Goal: Task Accomplishment & Management: Use online tool/utility

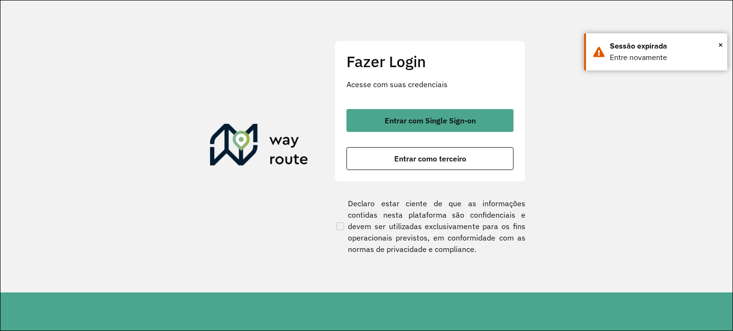
click at [451, 156] on span "Entrar como terceiro" at bounding box center [430, 159] width 72 height 8
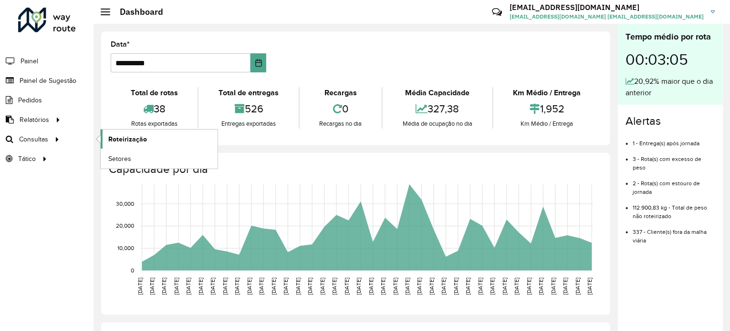
click at [135, 144] on link "Roteirização" at bounding box center [159, 139] width 117 height 19
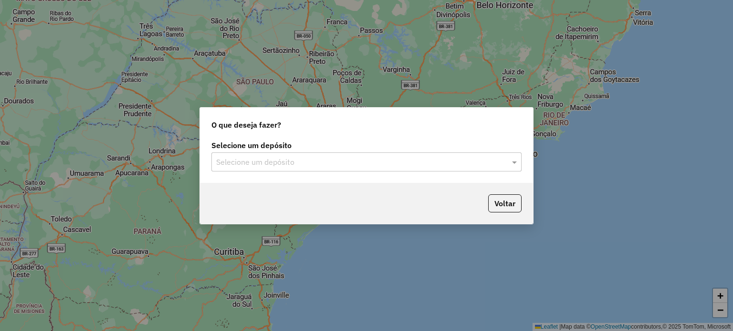
click at [327, 164] on input "text" at bounding box center [356, 162] width 281 height 11
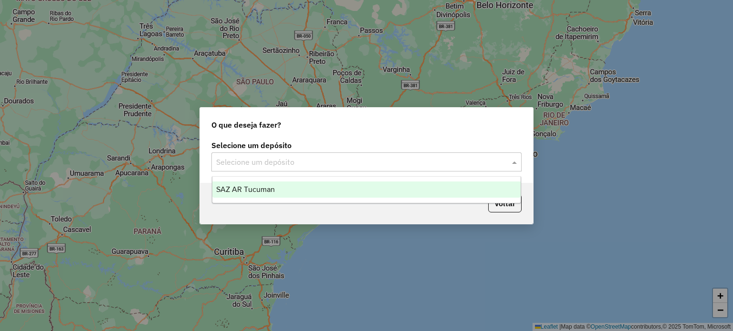
click at [318, 187] on div "SAZ AR Tucuman" at bounding box center [366, 190] width 309 height 16
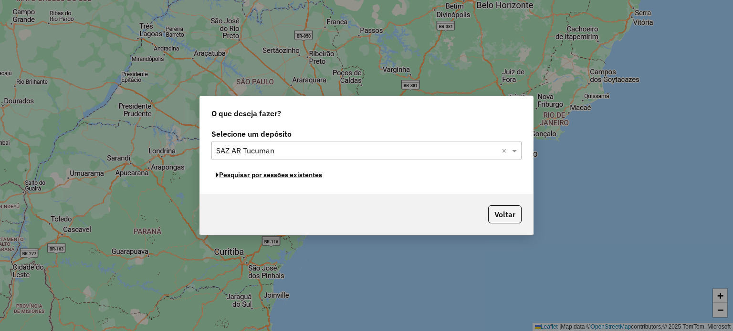
click at [296, 176] on button "Pesquisar por sessões existentes" at bounding box center [268, 175] width 115 height 15
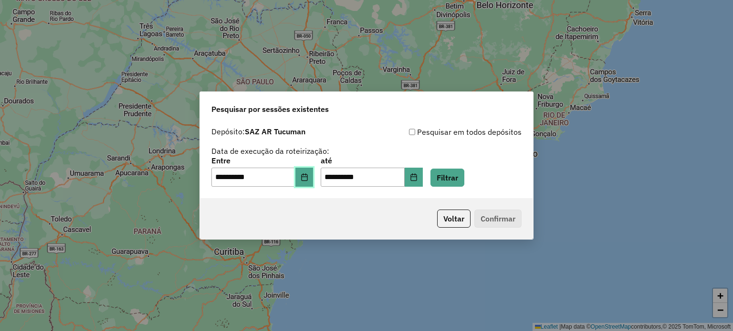
click at [308, 178] on icon "Choose Date" at bounding box center [304, 178] width 8 height 8
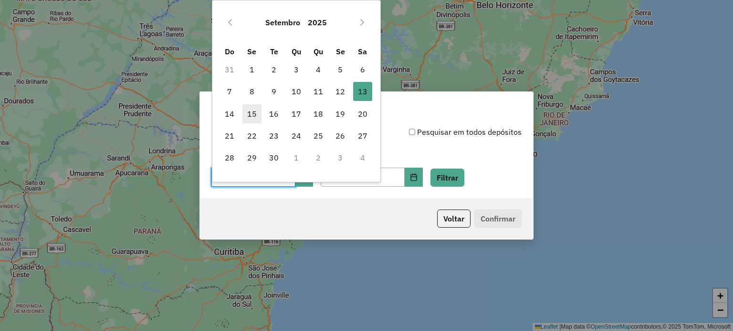
click at [249, 113] on span "15" at bounding box center [251, 113] width 19 height 19
type input "**********"
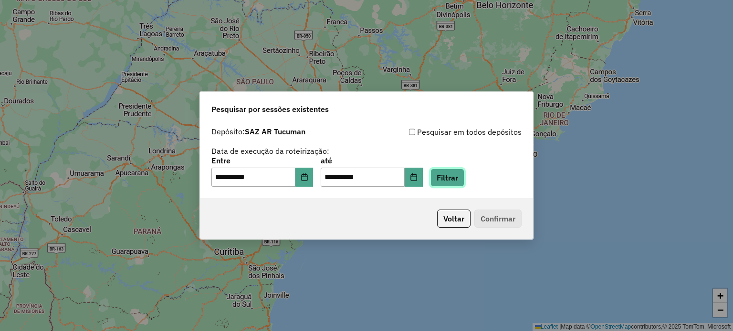
click at [452, 176] on button "Filtrar" at bounding box center [447, 178] width 34 height 18
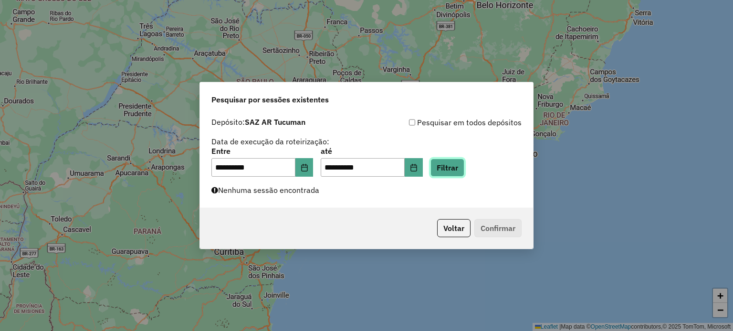
click at [462, 166] on button "Filtrar" at bounding box center [447, 168] width 34 height 18
click at [458, 167] on button "Filtrar" at bounding box center [447, 168] width 34 height 18
click at [454, 166] on button "Filtrar" at bounding box center [447, 168] width 34 height 18
click at [461, 165] on button "Filtrar" at bounding box center [447, 168] width 34 height 18
click at [464, 166] on button "Filtrar" at bounding box center [447, 168] width 34 height 18
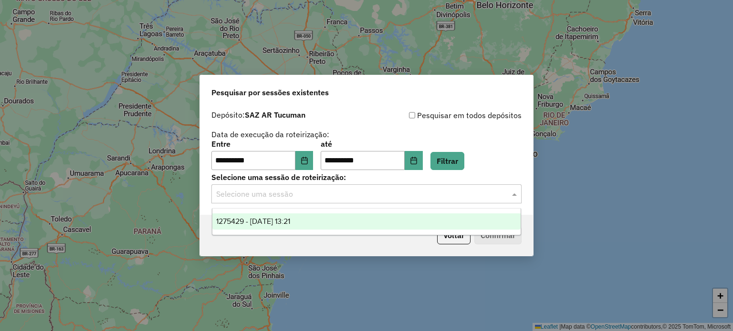
click at [288, 190] on input "text" at bounding box center [356, 194] width 281 height 11
click at [290, 221] on span "1275429 - 15/09/2025 13:21" at bounding box center [253, 221] width 74 height 8
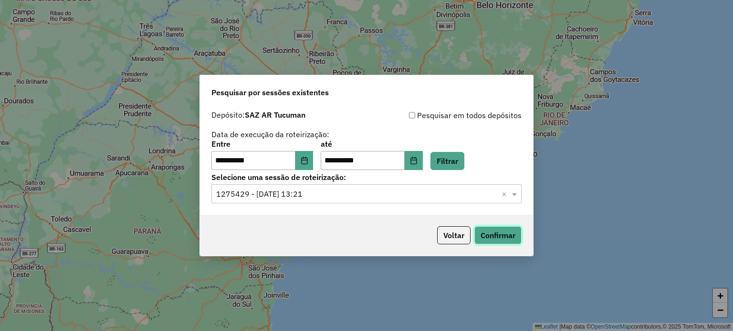
click at [513, 234] on button "Confirmar" at bounding box center [497, 236] width 47 height 18
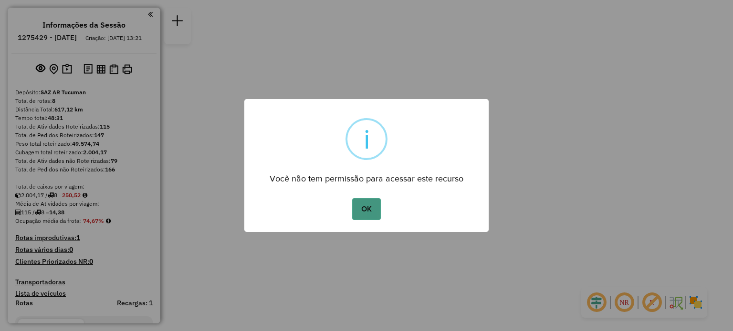
click at [364, 210] on button "OK" at bounding box center [366, 209] width 28 height 22
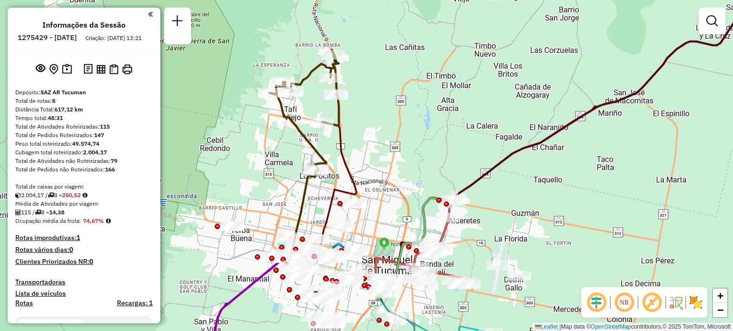
drag, startPoint x: 389, startPoint y: 175, endPoint x: 376, endPoint y: 151, distance: 26.5
click at [376, 151] on div "Janela de atendimento Grade de atendimento Capacidade Transportadoras Veículos …" at bounding box center [366, 165] width 733 height 331
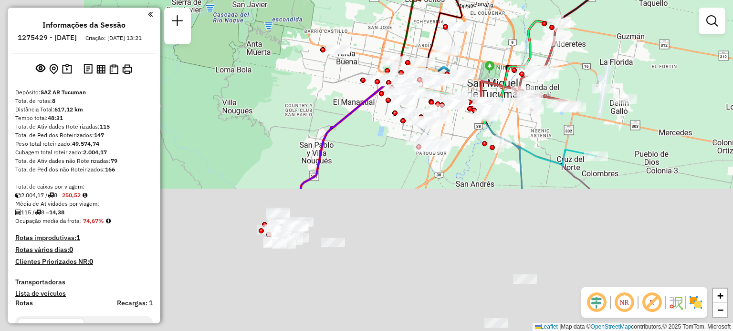
drag, startPoint x: 401, startPoint y: 223, endPoint x: 506, endPoint y: 48, distance: 204.3
click at [506, 48] on div "Janela de atendimento Grade de atendimento Capacidade Transportadoras Veículos …" at bounding box center [366, 165] width 733 height 331
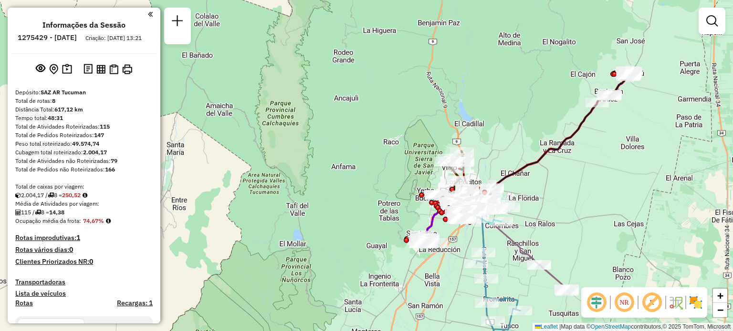
drag, startPoint x: 500, startPoint y: 265, endPoint x: 458, endPoint y: 242, distance: 47.8
click at [458, 242] on div "Janela de atendimento Grade de atendimento Capacidade Transportadoras Veículos …" at bounding box center [366, 165] width 733 height 331
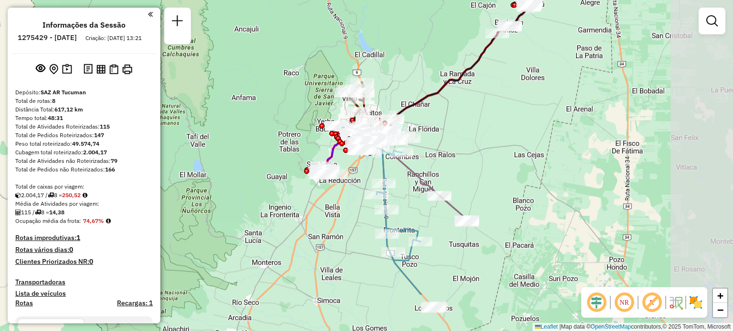
drag, startPoint x: 428, startPoint y: 273, endPoint x: 323, endPoint y: 197, distance: 129.5
click at [323, 197] on div "Janela de atendimento Grade de atendimento Capacidade Transportadoras Veículos …" at bounding box center [366, 165] width 733 height 331
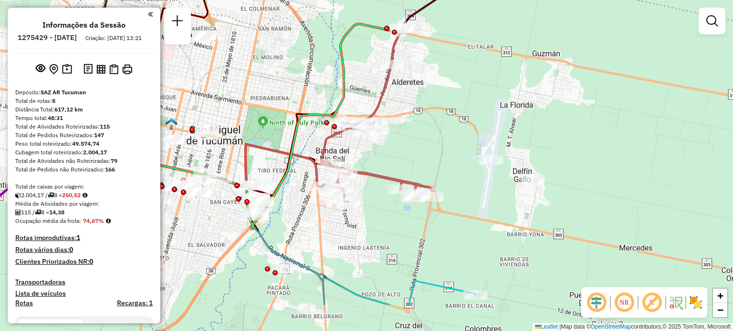
drag, startPoint x: 370, startPoint y: 192, endPoint x: 395, endPoint y: 133, distance: 64.8
click at [395, 133] on div "Janela de atendimento Grade de atendimento Capacidade Transportadoras Veículos …" at bounding box center [366, 165] width 733 height 331
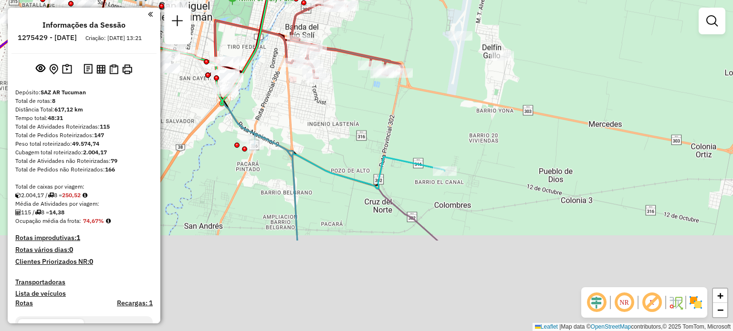
drag, startPoint x: 473, startPoint y: 267, endPoint x: 444, endPoint y: 146, distance: 124.1
click at [444, 146] on div "Janela de atendimento Grade de atendimento Capacidade Transportadoras Veículos …" at bounding box center [366, 165] width 733 height 331
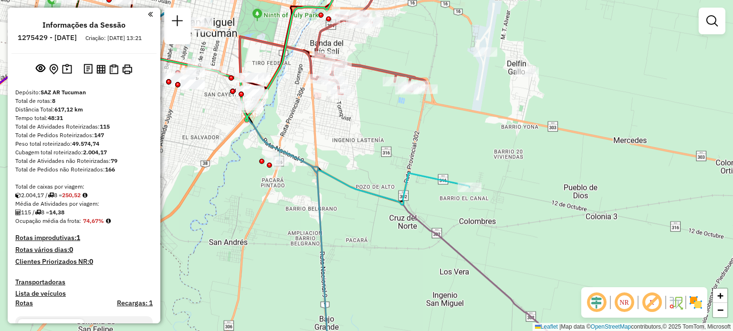
drag, startPoint x: 312, startPoint y: 131, endPoint x: 337, endPoint y: 147, distance: 29.6
click at [337, 147] on div "Janela de atendimento Grade de atendimento Capacidade Transportadoras Veículos …" at bounding box center [366, 165] width 733 height 331
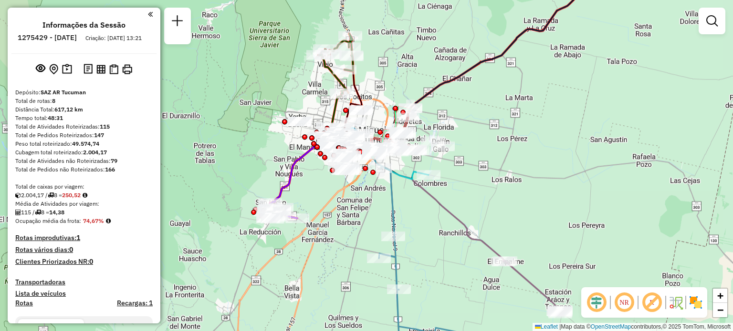
drag, startPoint x: 445, startPoint y: 145, endPoint x: 488, endPoint y: 162, distance: 46.1
click at [488, 162] on div "Janela de atendimento Grade de atendimento Capacidade Transportadoras Veículos …" at bounding box center [366, 165] width 733 height 331
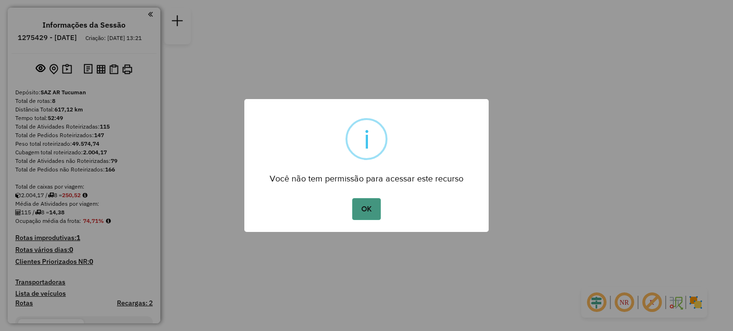
click at [364, 203] on button "OK" at bounding box center [366, 209] width 28 height 22
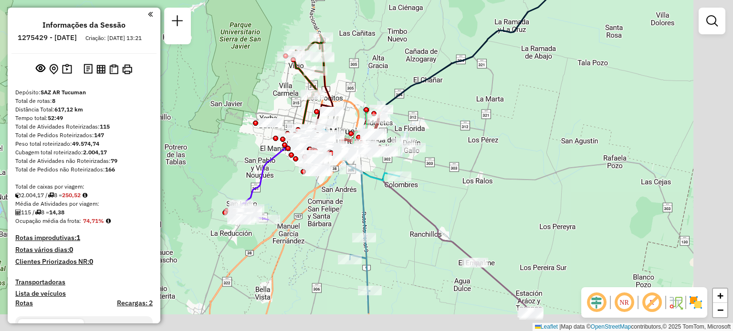
drag, startPoint x: 336, startPoint y: 130, endPoint x: 274, endPoint y: 83, distance: 77.9
click at [274, 83] on div "Janela de atendimento Grade de atendimento Capacidade Transportadoras Veículos …" at bounding box center [366, 165] width 733 height 331
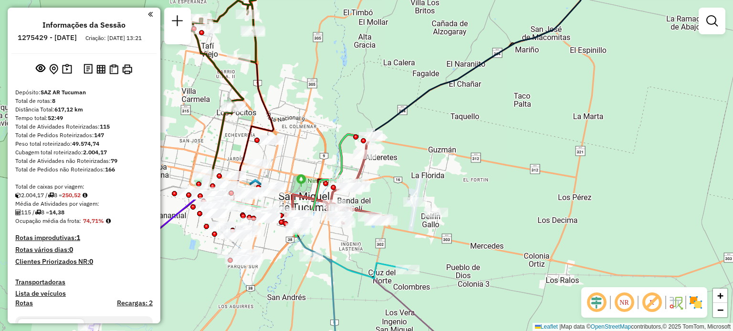
drag, startPoint x: 455, startPoint y: 103, endPoint x: 431, endPoint y: 142, distance: 45.2
click at [435, 143] on div "Janela de atendimento Grade de atendimento Capacidade Transportadoras Veículos …" at bounding box center [366, 165] width 733 height 331
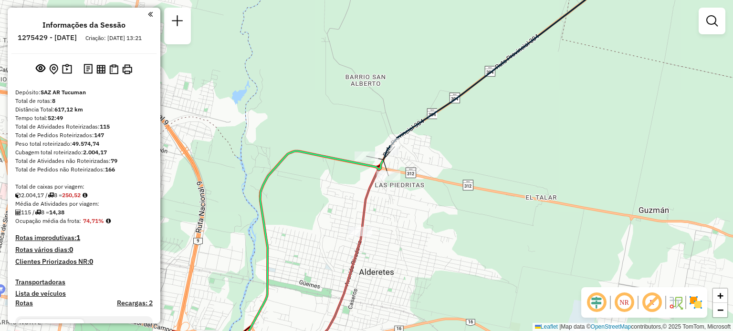
click at [465, 158] on div "Janela de atendimento Grade de atendimento Capacidade Transportadoras Veículos …" at bounding box center [366, 165] width 733 height 331
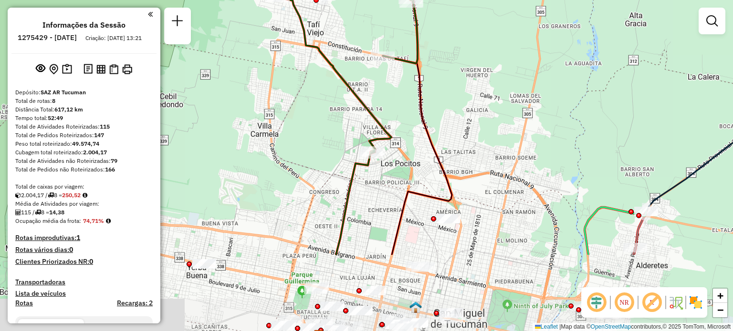
drag, startPoint x: 397, startPoint y: 198, endPoint x: 392, endPoint y: 89, distance: 109.3
click at [392, 89] on div "Janela de atendimento Grade de atendimento Capacidade Transportadoras Veículos …" at bounding box center [366, 165] width 733 height 331
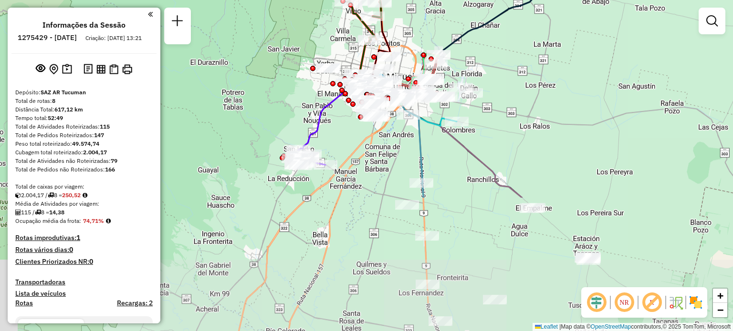
drag, startPoint x: 370, startPoint y: 215, endPoint x: 366, endPoint y: 53, distance: 161.2
click at [366, 53] on icon at bounding box center [363, 63] width 14 height 46
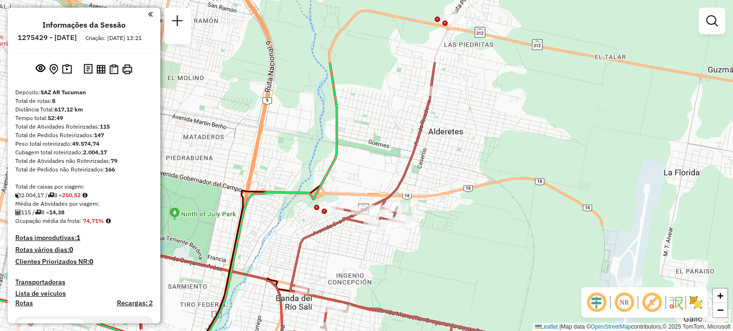
drag, startPoint x: 506, startPoint y: 135, endPoint x: 466, endPoint y: 221, distance: 94.1
click at [465, 228] on div "Rota 3 - Placa AH430HU 0000503218 - Romano Maria Janela de atendimento Grade de…" at bounding box center [366, 165] width 733 height 331
